Goal: Task Accomplishment & Management: Complete application form

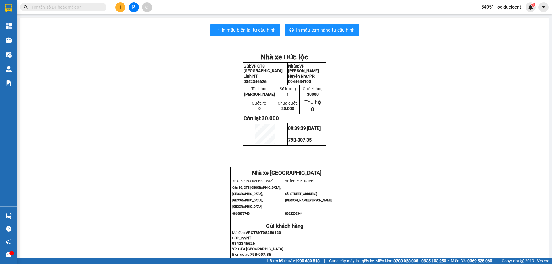
click at [122, 5] on button at bounding box center [120, 7] width 10 height 10
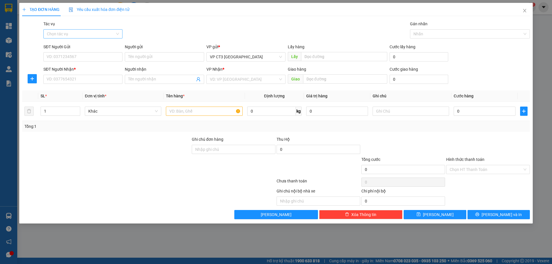
click at [94, 35] on input "Tác vụ" at bounding box center [81, 34] width 68 height 9
click at [87, 52] on div "Nhập hàng kho nhận" at bounding box center [83, 54] width 72 height 6
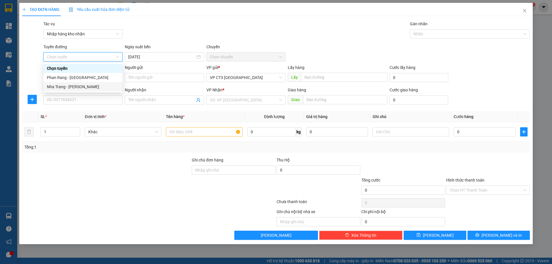
click at [87, 89] on div "Nha Trang - [PERSON_NAME]" at bounding box center [83, 87] width 72 height 6
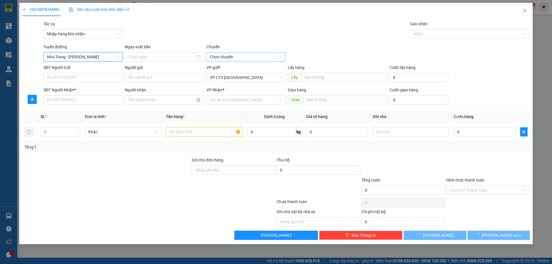
type input "[DATE]"
click at [225, 55] on span "04:30" at bounding box center [246, 57] width 72 height 9
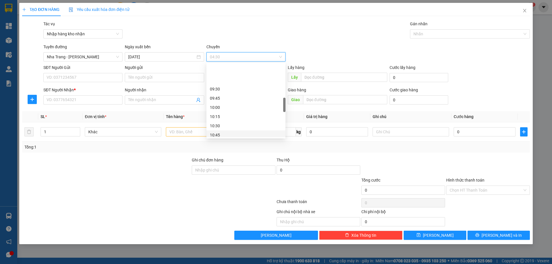
scroll to position [201, 0]
click at [234, 109] on div "10:45" at bounding box center [246, 106] width 72 height 6
click at [435, 37] on div at bounding box center [466, 33] width 111 height 7
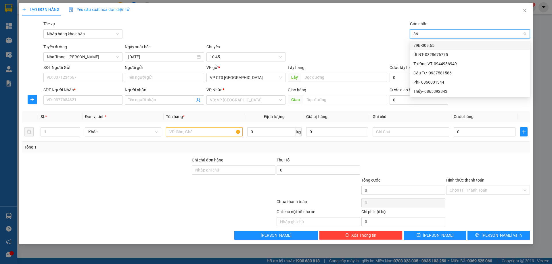
type input "865"
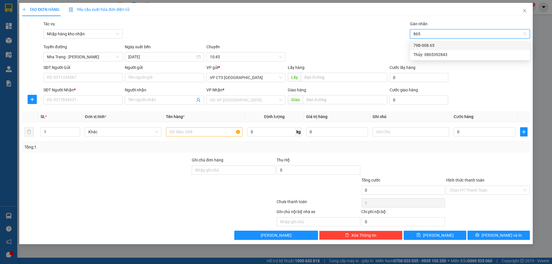
click at [443, 43] on div "79B-008.65" at bounding box center [469, 45] width 113 height 6
type input "thành"
click at [455, 45] on div "Thành- 0933313732" at bounding box center [469, 45] width 113 height 6
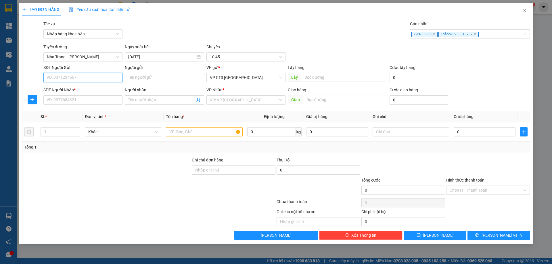
click at [97, 78] on input "SĐT Người Gửi" at bounding box center [82, 77] width 79 height 9
click at [151, 79] on input "Người gửi" at bounding box center [164, 77] width 79 height 9
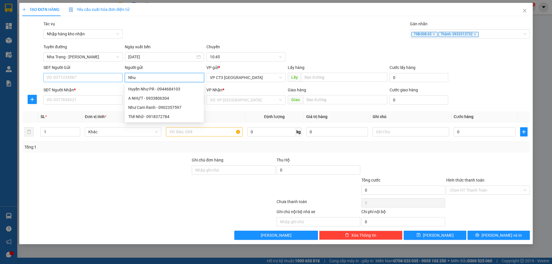
type input "Nhu"
click at [72, 79] on input "SĐT Người Gửi" at bounding box center [82, 77] width 79 height 9
type input "0931646966"
click at [143, 77] on input "Nhu" at bounding box center [164, 77] width 79 height 9
type input "Nhu NT"
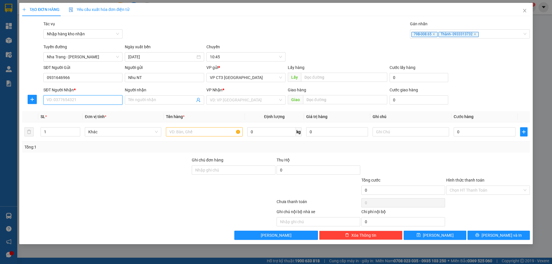
click at [108, 103] on input "SĐT Người Nhận *" at bounding box center [82, 99] width 79 height 9
type input "0937820685"
click at [140, 100] on input "Người nhận" at bounding box center [161, 100] width 66 height 6
type input "Huân Phan Rang"
click at [237, 99] on input "search" at bounding box center [244, 100] width 68 height 9
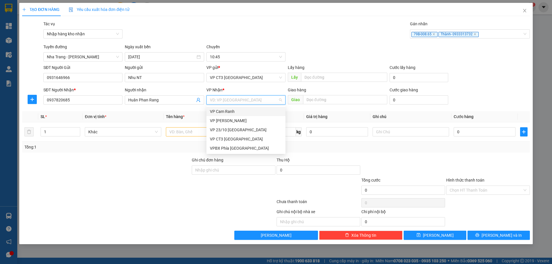
click at [240, 113] on div "VP Cam Ranh" at bounding box center [246, 111] width 72 height 6
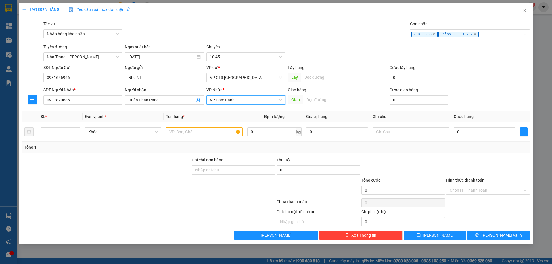
click at [244, 100] on span "VP Cam Ranh" at bounding box center [246, 100] width 72 height 9
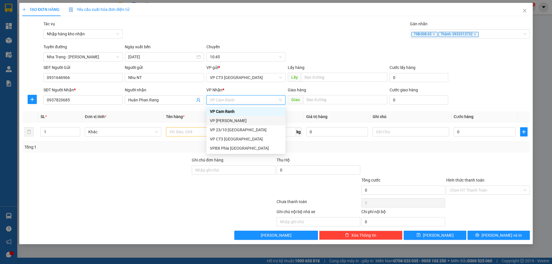
click at [248, 120] on div "VP [PERSON_NAME]" at bounding box center [246, 121] width 72 height 6
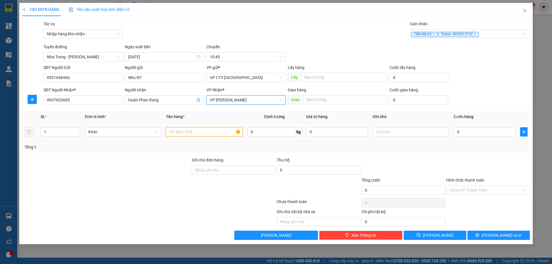
click at [217, 131] on input "text" at bounding box center [204, 131] width 76 height 9
click at [322, 101] on input "text" at bounding box center [345, 99] width 84 height 9
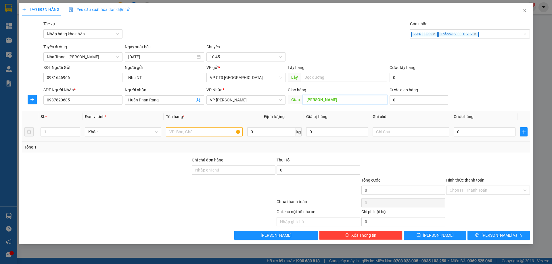
type input "[PERSON_NAME]"
click at [213, 130] on input "text" at bounding box center [204, 131] width 76 height 9
type input "[PERSON_NAME]"
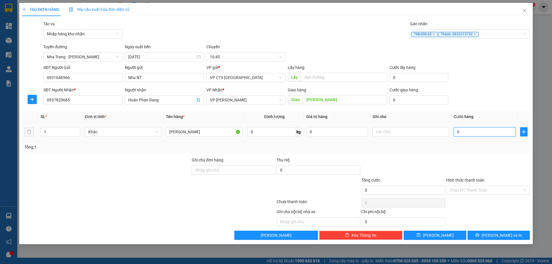
click at [467, 132] on input "0" at bounding box center [484, 131] width 62 height 9
type input "3"
type input "30"
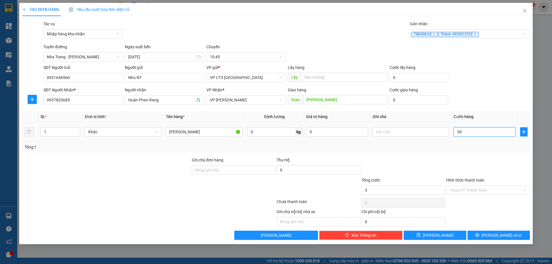
type input "30"
type input "300"
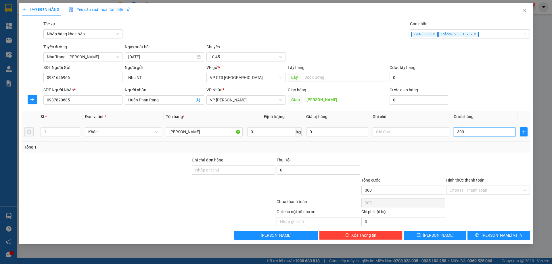
type input "3.000"
type input "30.000"
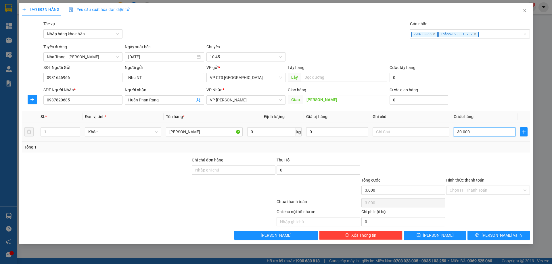
type input "30.000"
click at [467, 189] on input "Hình thức thanh toán" at bounding box center [485, 190] width 73 height 9
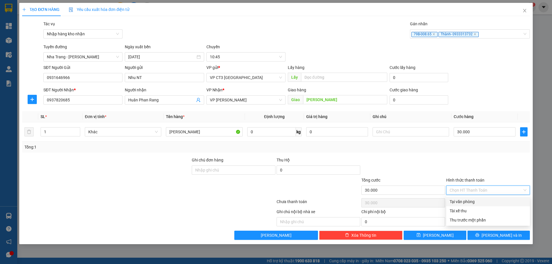
click at [481, 199] on div "Tại văn phòng" at bounding box center [487, 202] width 77 height 6
type input "0"
click at [503, 237] on span "[PERSON_NAME] và In" at bounding box center [501, 235] width 40 height 6
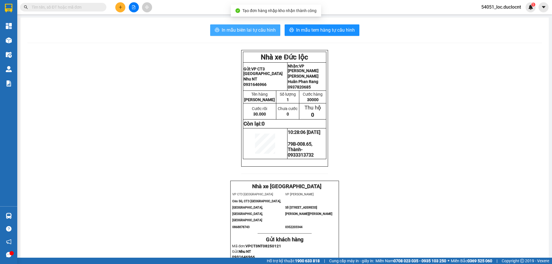
click at [259, 28] on span "In mẫu biên lai tự cấu hình" at bounding box center [249, 29] width 54 height 7
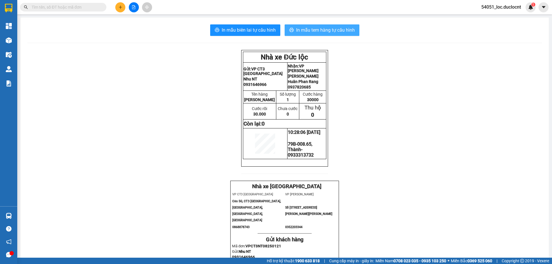
click at [355, 28] on button "In mẫu tem hàng tự cấu hình" at bounding box center [321, 29] width 75 height 11
click at [121, 8] on icon "plus" at bounding box center [120, 7] width 4 height 4
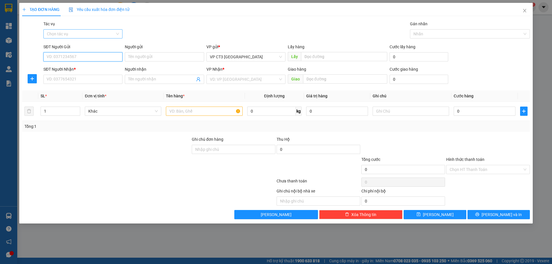
click at [119, 34] on div "Chọn tác vụ" at bounding box center [82, 33] width 79 height 9
click at [99, 56] on div "Nhập hàng kho nhận" at bounding box center [83, 54] width 72 height 6
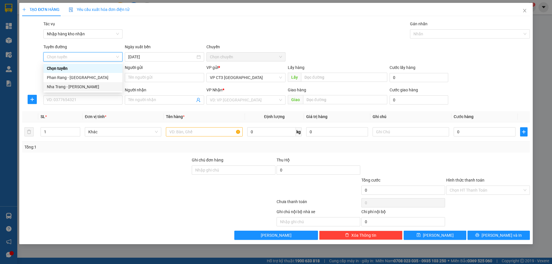
click at [84, 86] on div "Nha Trang - [PERSON_NAME]" at bounding box center [83, 87] width 72 height 6
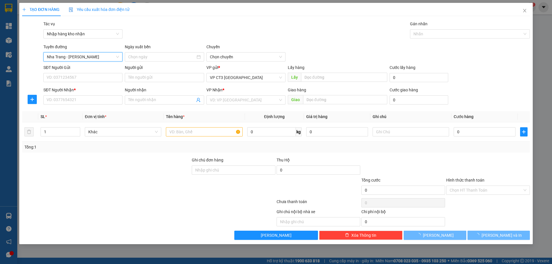
type input "[DATE]"
click at [260, 56] on span "04:30" at bounding box center [246, 57] width 72 height 9
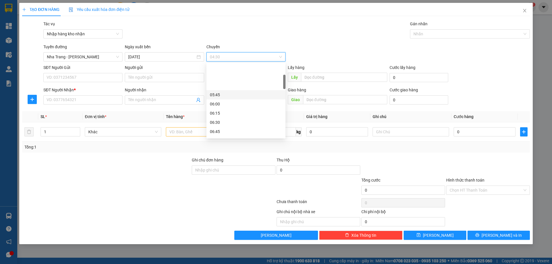
scroll to position [57, 0]
click at [274, 29] on div "Tác vụ Nhập hàng kho nhận Gán nhãn Nhãn" at bounding box center [286, 31] width 488 height 20
click at [234, 55] on span "04:30" at bounding box center [246, 57] width 72 height 9
click at [305, 35] on div "Tác vụ Nhập hàng kho nhận Gán nhãn Nhãn" at bounding box center [286, 31] width 488 height 20
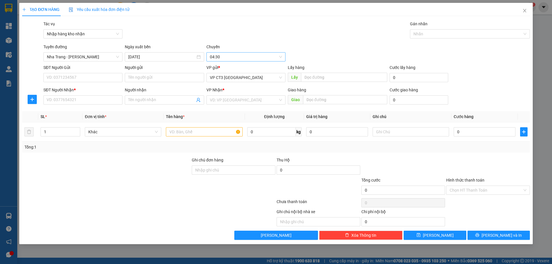
click at [256, 57] on span "04:30" at bounding box center [246, 57] width 72 height 9
click at [222, 107] on div "11:00" at bounding box center [246, 106] width 72 height 6
click at [80, 79] on input "SĐT Người Gửi" at bounding box center [82, 77] width 79 height 9
click at [148, 78] on input "Người gửi" at bounding box center [164, 77] width 79 height 9
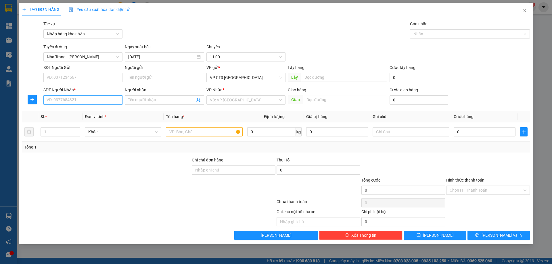
click at [117, 96] on input "SĐT Người Nhận *" at bounding box center [82, 99] width 79 height 9
click at [138, 95] on div "Người nhận" at bounding box center [164, 91] width 79 height 9
click at [139, 97] on input "Người nhận" at bounding box center [161, 100] width 66 height 6
click at [106, 71] on div "SĐT Người Gửi" at bounding box center [82, 68] width 79 height 9
click at [113, 76] on input "SĐT Người Gửi" at bounding box center [82, 77] width 79 height 9
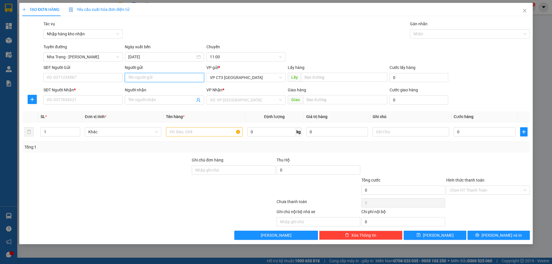
click at [144, 77] on input "Người gửi" at bounding box center [164, 77] width 79 height 9
click at [272, 101] on input "search" at bounding box center [244, 100] width 68 height 9
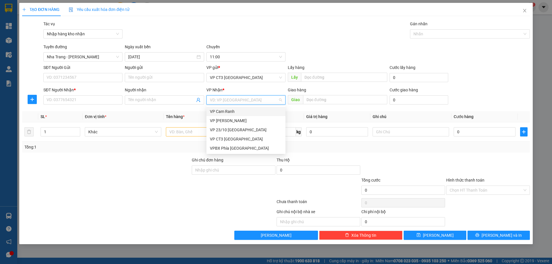
click at [277, 110] on div "VP Cam Ranh" at bounding box center [246, 111] width 72 height 6
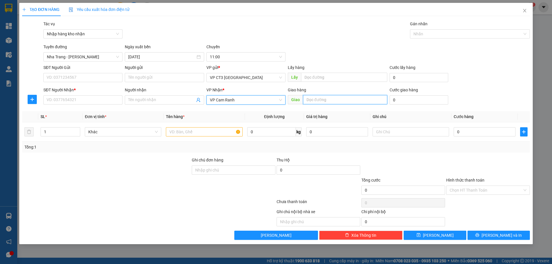
click at [336, 101] on input "text" at bounding box center [345, 99] width 84 height 9
click at [266, 102] on span "VP Cam Ranh" at bounding box center [246, 100] width 72 height 9
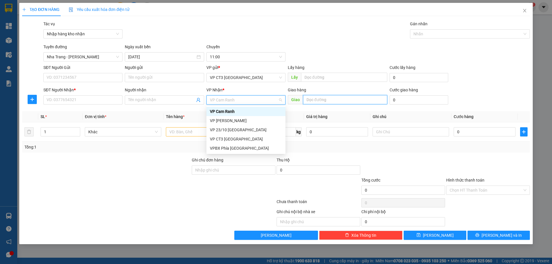
click at [320, 101] on input "text" at bounding box center [345, 99] width 84 height 9
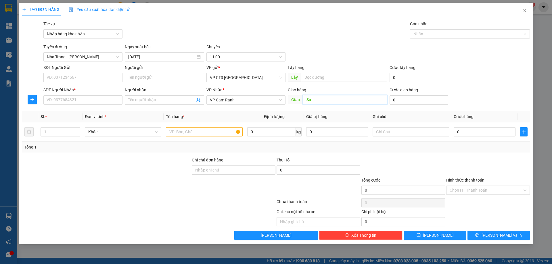
type input "S"
click at [188, 134] on input "text" at bounding box center [204, 131] width 76 height 9
click at [63, 132] on input "1" at bounding box center [60, 132] width 39 height 9
click at [196, 134] on input "text" at bounding box center [204, 131] width 76 height 9
click at [524, 133] on icon "plus" at bounding box center [523, 132] width 0 height 4
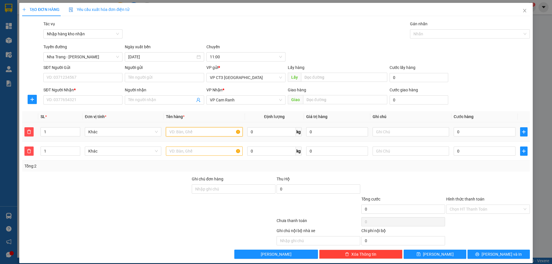
click at [197, 136] on input "text" at bounding box center [204, 131] width 76 height 9
type input "thùng"
click at [210, 150] on input "text" at bounding box center [204, 151] width 76 height 9
type input "1"
type input "bao"
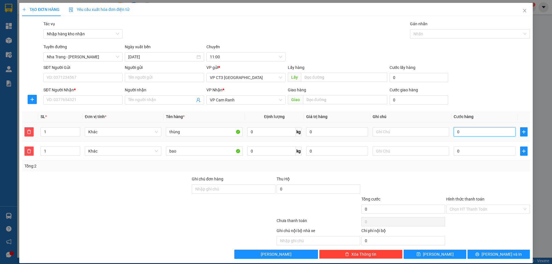
click at [460, 131] on input "0" at bounding box center [484, 131] width 62 height 9
type input "4"
type input "40"
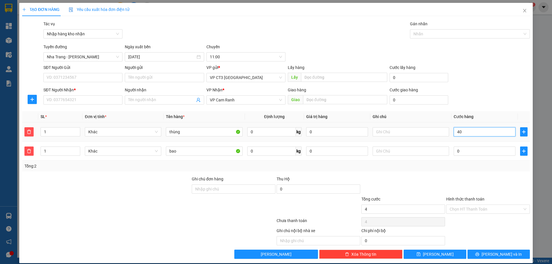
type input "40"
type input "400"
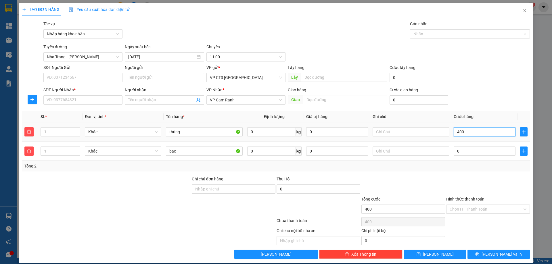
type input "4.000"
type input "40.000"
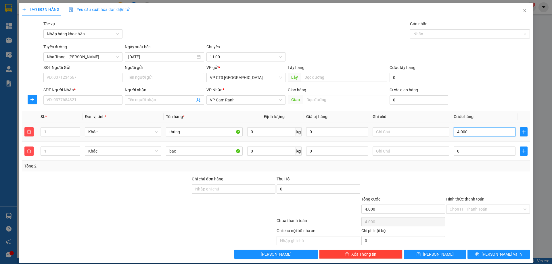
type input "40.000"
click at [459, 155] on input "0" at bounding box center [484, 151] width 62 height 9
type input "5"
type input "40.005"
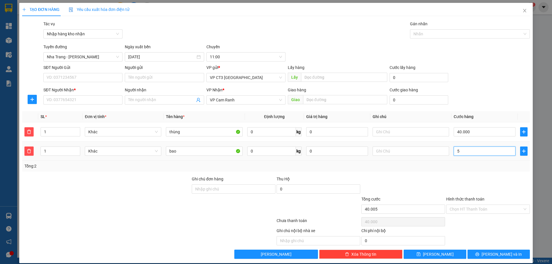
type input "40.005"
type input "50"
type input "40.050"
type input "40.500"
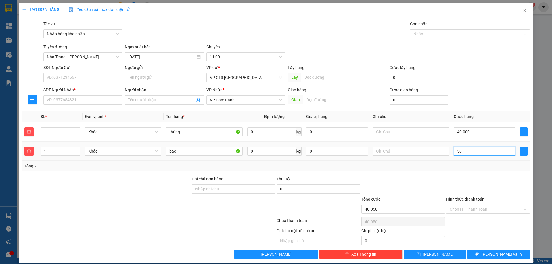
type input "40.500"
type input "500"
type input "45.000"
type input "50.000"
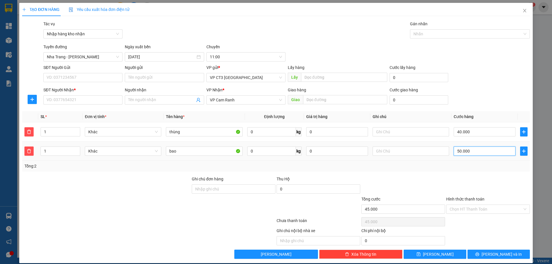
type input "90.000"
type input "50.000"
click at [317, 189] on input "0" at bounding box center [318, 188] width 84 height 9
type input "3.000.000"
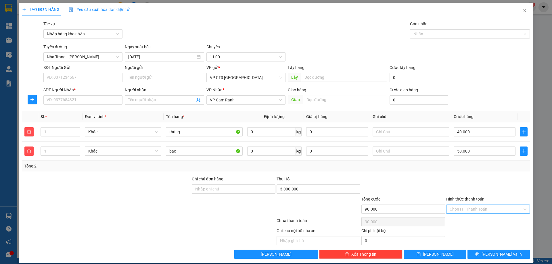
click at [484, 213] on input "Hình thức thanh toán" at bounding box center [485, 209] width 73 height 9
click at [469, 220] on div "Tại văn phòng" at bounding box center [484, 221] width 76 height 6
click at [477, 210] on span "Tại văn phòng" at bounding box center [487, 209] width 77 height 9
click at [470, 179] on div at bounding box center [487, 186] width 85 height 20
type input "90.000"
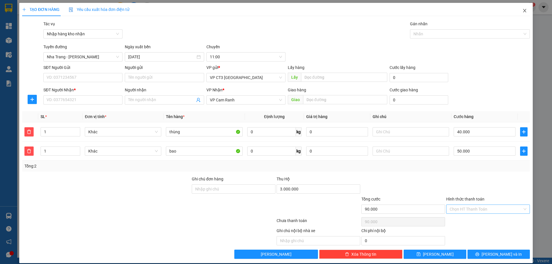
click at [517, 9] on span "Close" at bounding box center [524, 11] width 16 height 16
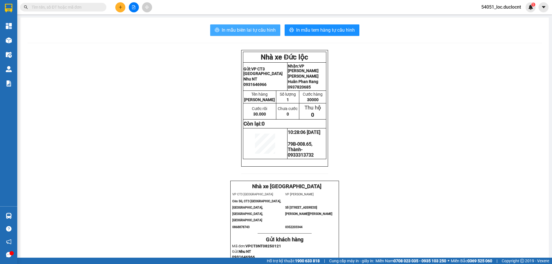
click at [242, 32] on span "In mẫu biên lai tự cấu hình" at bounding box center [249, 29] width 54 height 7
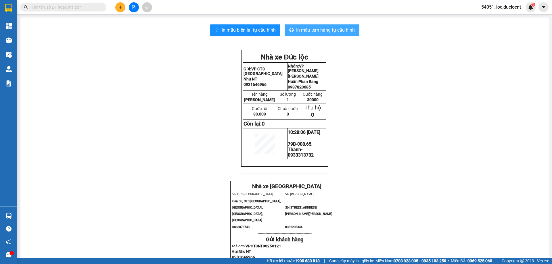
click at [337, 33] on span "In mẫu tem hàng tự cấu hình" at bounding box center [325, 29] width 59 height 7
click at [120, 9] on icon "plus" at bounding box center [120, 6] width 0 height 3
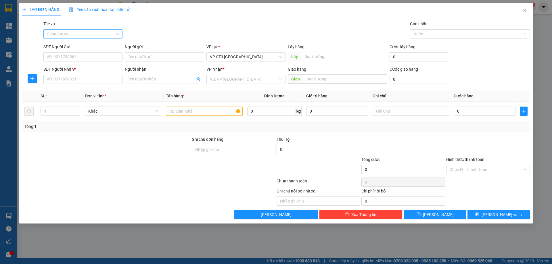
click at [108, 33] on input "Tác vụ" at bounding box center [81, 34] width 68 height 9
click at [98, 45] on div "Nhập hàng lên xe" at bounding box center [83, 45] width 72 height 6
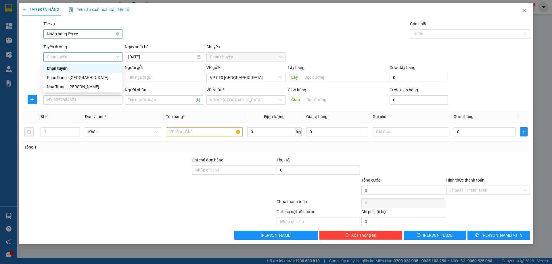
click at [115, 31] on span "Nhập hàng lên xe" at bounding box center [83, 34] width 72 height 9
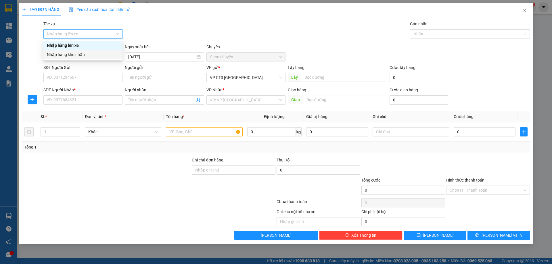
click at [94, 56] on div "Nhập hàng kho nhận" at bounding box center [83, 54] width 72 height 6
click at [117, 57] on span "Chọn tuyến" at bounding box center [83, 57] width 72 height 9
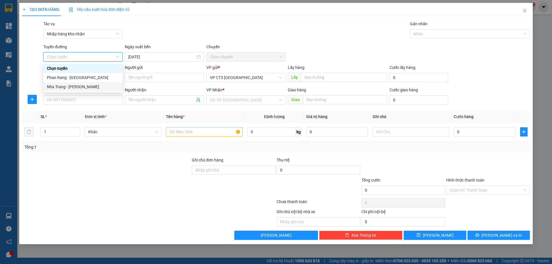
click at [102, 85] on div "Nha Trang - [PERSON_NAME]" at bounding box center [83, 87] width 72 height 6
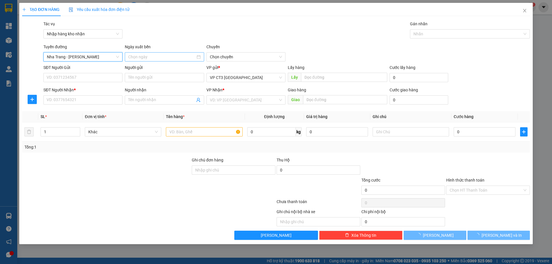
type input "[DATE]"
click at [280, 59] on span "04:30" at bounding box center [246, 57] width 72 height 9
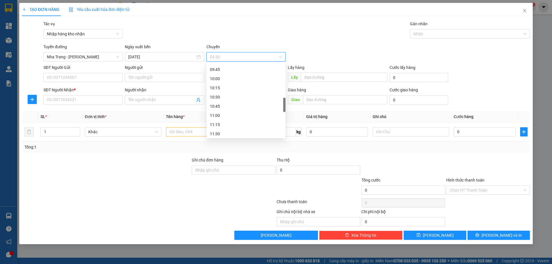
scroll to position [230, 0]
click at [236, 95] on div "11:15" at bounding box center [246, 96] width 72 height 6
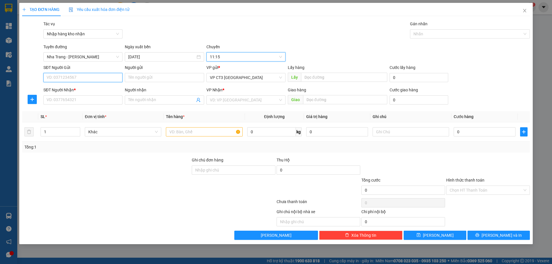
click at [113, 76] on input "SĐT Người Gửi" at bounding box center [82, 77] width 79 height 9
type input "0905723142"
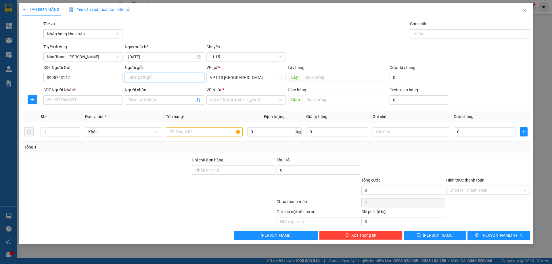
click at [177, 78] on input "Người gửi" at bounding box center [164, 77] width 79 height 9
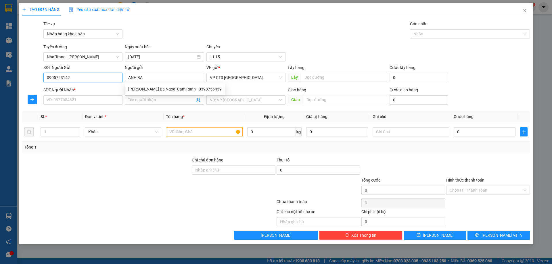
click at [90, 78] on input "0905723142" at bounding box center [82, 77] width 79 height 9
drag, startPoint x: 90, startPoint y: 78, endPoint x: 42, endPoint y: 83, distance: 48.8
click at [42, 83] on div "SĐT Người Gửi 0905723142 0905723142 Người gửi ANH BA VP gửi * VP CT3 [GEOGRAPHI…" at bounding box center [276, 74] width 509 height 20
click at [184, 76] on input "ANH BA" at bounding box center [164, 77] width 79 height 9
type input "A"
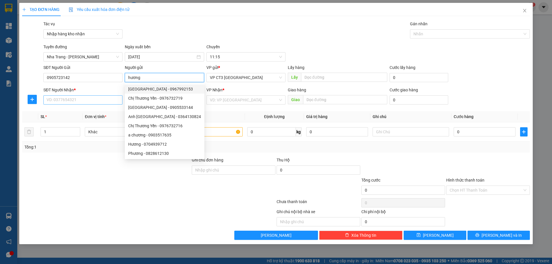
type input "hương"
click at [80, 102] on input "SĐT Người Nhận *" at bounding box center [82, 99] width 79 height 9
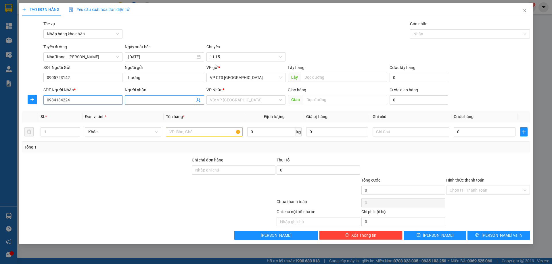
type input "0984134224"
click at [153, 100] on input "Người nhận" at bounding box center [161, 100] width 66 height 6
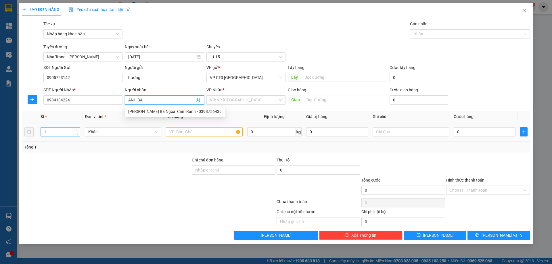
type input "ANH BA"
drag, startPoint x: 60, startPoint y: 131, endPoint x: 91, endPoint y: 131, distance: 30.5
click at [87, 131] on tr "1 Khác 0 kg 0 0" at bounding box center [275, 131] width 507 height 19
click at [115, 130] on span "Khác" at bounding box center [123, 132] width 70 height 9
click at [197, 131] on input "text" at bounding box center [204, 131] width 76 height 9
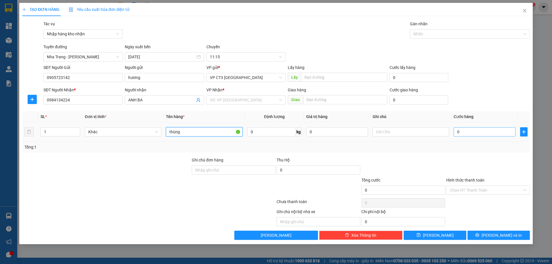
type input "thùng"
click at [472, 133] on input "0" at bounding box center [484, 131] width 62 height 9
type input "4"
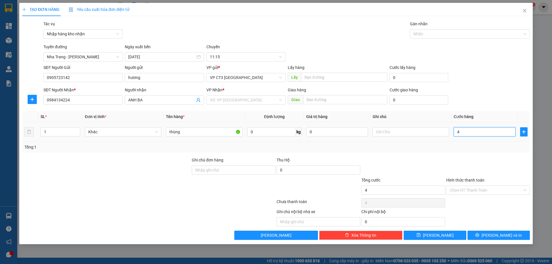
type input "40"
type input "400"
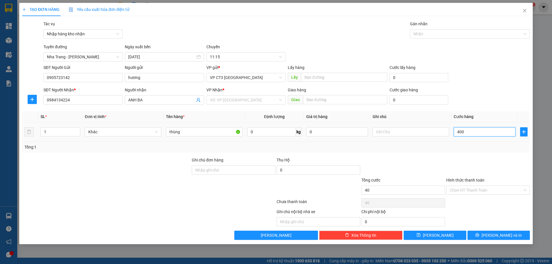
type input "400"
type input "4.000"
type input "40.000"
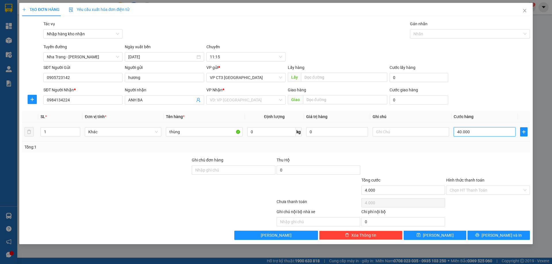
type input "40.000"
click at [507, 187] on input "Hình thức thanh toán" at bounding box center [485, 190] width 73 height 9
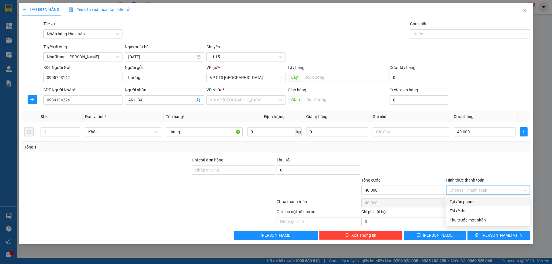
click at [498, 205] on div "Tại văn phòng" at bounding box center [488, 201] width 84 height 9
type input "0"
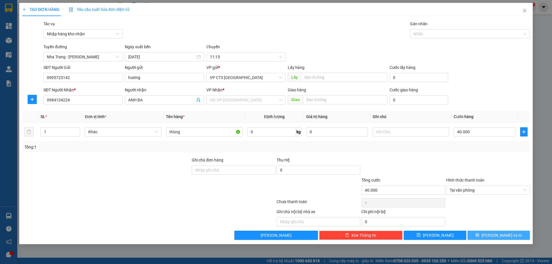
click at [496, 237] on span "[PERSON_NAME] và In" at bounding box center [501, 235] width 40 height 6
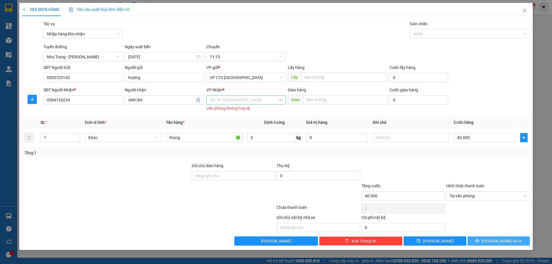
click at [278, 99] on div "VD: VP [GEOGRAPHIC_DATA]" at bounding box center [245, 99] width 79 height 9
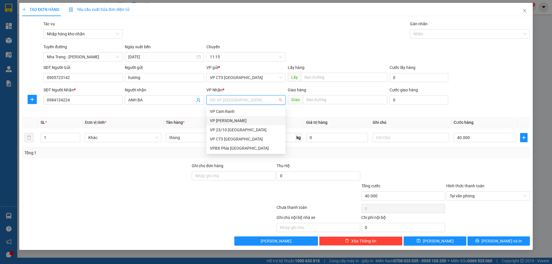
click at [254, 121] on div "VP [PERSON_NAME]" at bounding box center [246, 121] width 72 height 6
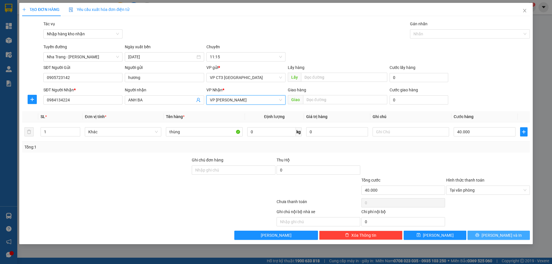
click at [479, 236] on icon "printer" at bounding box center [477, 235] width 4 height 4
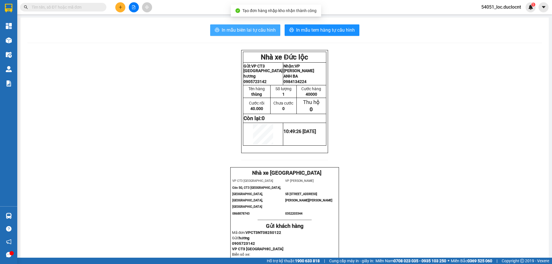
click at [259, 28] on span "In mẫu biên lai tự cấu hình" at bounding box center [249, 29] width 54 height 7
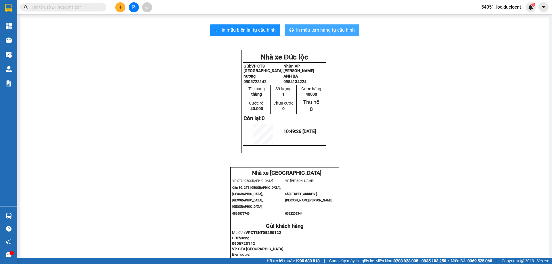
click at [297, 29] on span "In mẫu tem hàng tự cấu hình" at bounding box center [325, 29] width 59 height 7
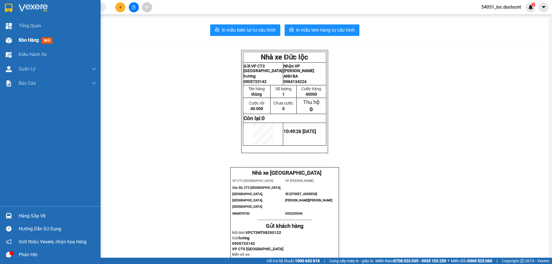
click at [17, 41] on div "Kho hàng mới" at bounding box center [50, 40] width 101 height 14
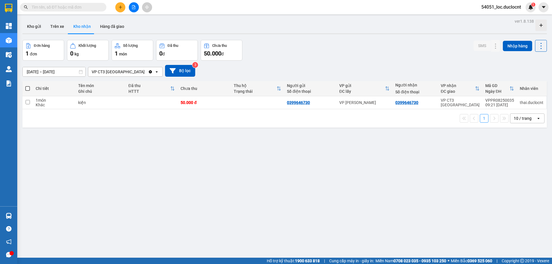
click at [156, 73] on icon "open" at bounding box center [156, 72] width 5 height 5
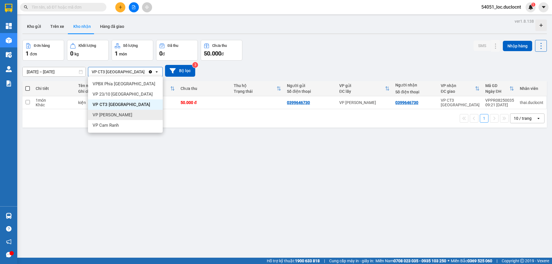
click at [122, 113] on div "VP [PERSON_NAME]" at bounding box center [125, 115] width 75 height 10
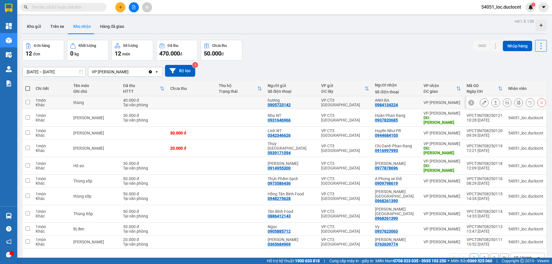
click at [482, 103] on icon at bounding box center [484, 103] width 4 height 4
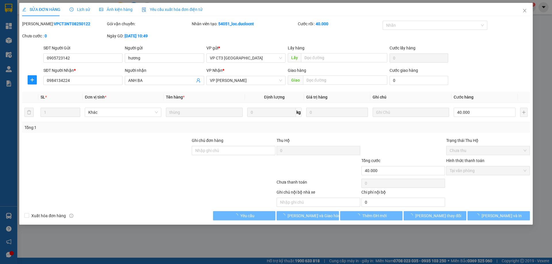
type input "0905723142"
type input "hương"
type input "0984134224"
type input "ANH BA"
type input "40.000"
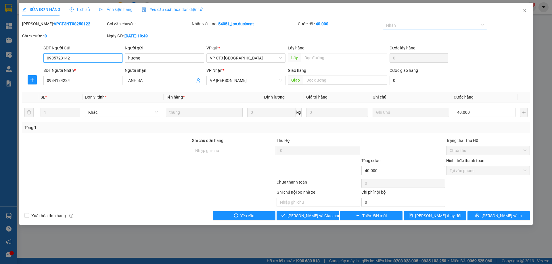
click at [409, 25] on div at bounding box center [432, 25] width 96 height 7
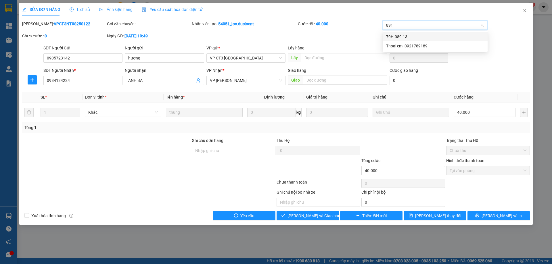
type input "8913"
click at [431, 38] on div "79H-089.13" at bounding box center [435, 37] width 98 height 6
type input "LONG"
click at [427, 37] on div "Long nhỏ- 0911722996" at bounding box center [435, 37] width 98 height 6
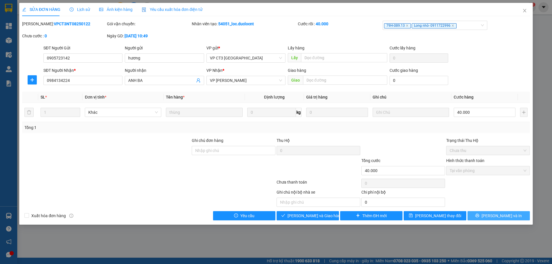
click at [479, 214] on icon "printer" at bounding box center [477, 215] width 4 height 4
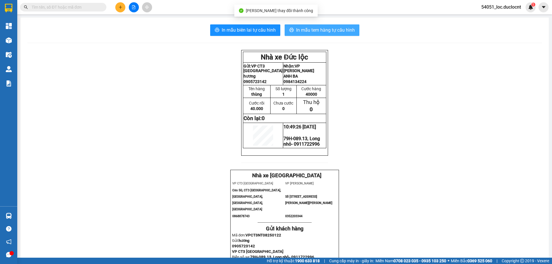
click at [327, 33] on span "In mẫu tem hàng tự cấu hình" at bounding box center [325, 29] width 59 height 7
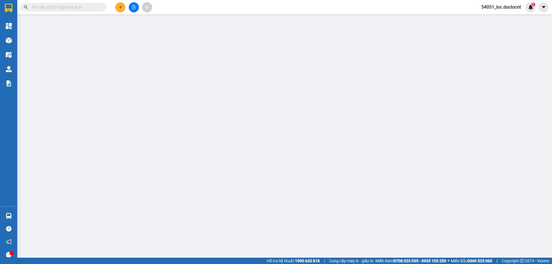
type input "0905723142"
type input "hương"
type input "0984134224"
type input "ANH BA"
type input "40.000"
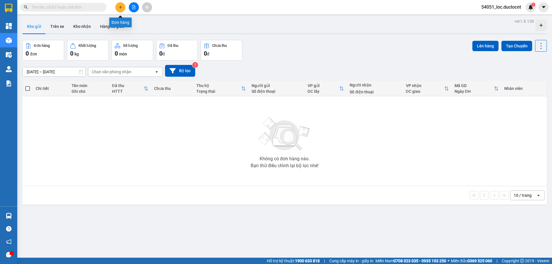
click at [121, 6] on icon "plus" at bounding box center [120, 7] width 4 height 4
